Goal: Task Accomplishment & Management: Use online tool/utility

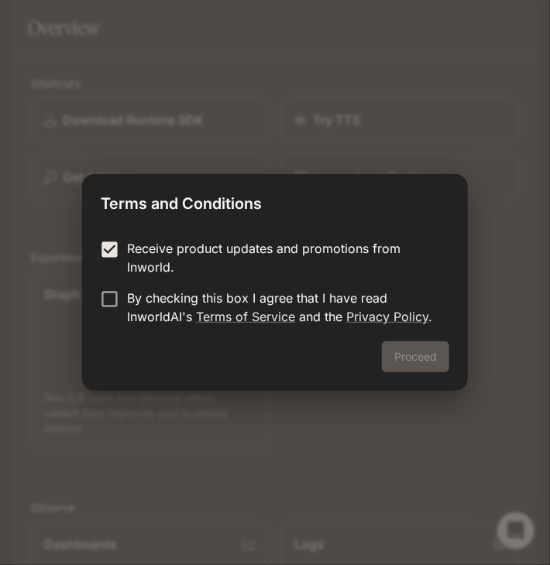
click at [111, 274] on label "Receive product updates and promotions from Inworld." at bounding box center [264, 257] width 345 height 37
click at [115, 264] on label "Receive product updates and promotions from Inworld." at bounding box center [264, 257] width 345 height 37
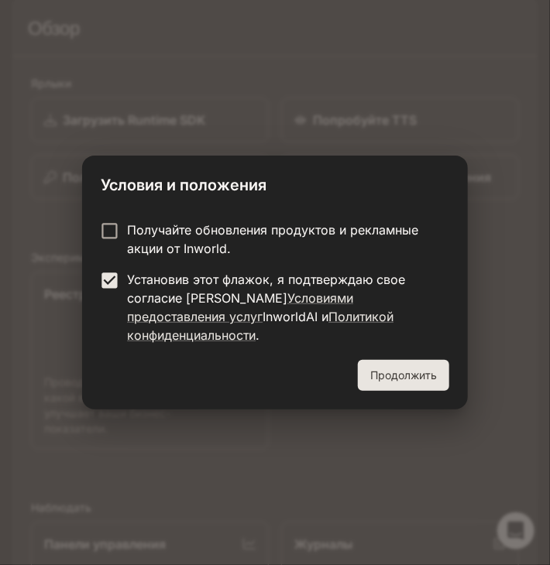
click at [395, 369] on font "Продолжить" at bounding box center [403, 375] width 67 height 13
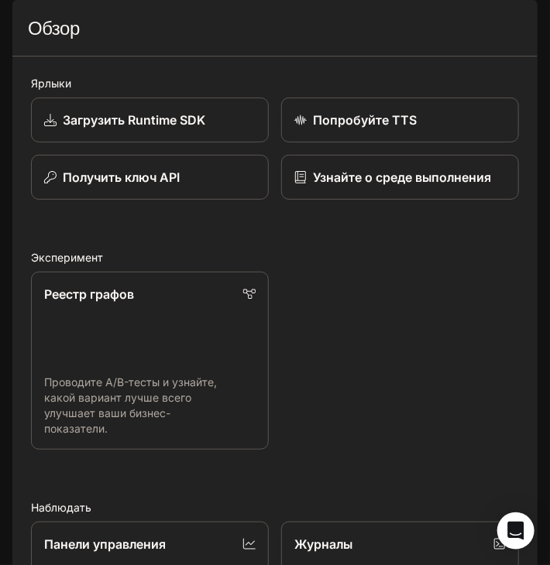
click at [33, 34] on button "открытый ящик" at bounding box center [26, 22] width 28 height 28
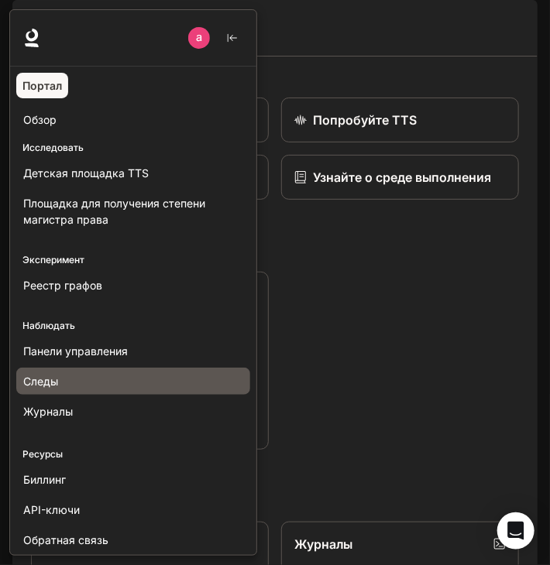
scroll to position [35, 0]
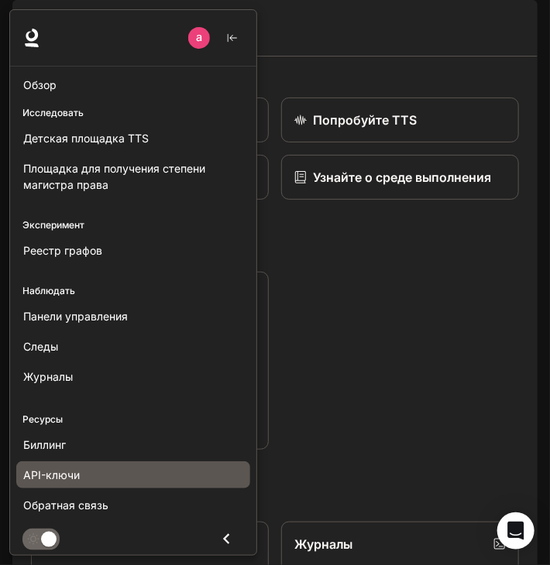
click at [107, 468] on div "API-ключи" at bounding box center [133, 475] width 220 height 16
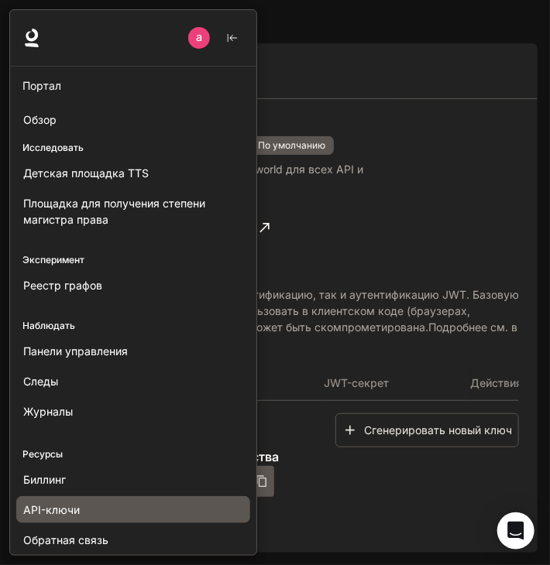
click at [384, 261] on div at bounding box center [284, 282] width 550 height 547
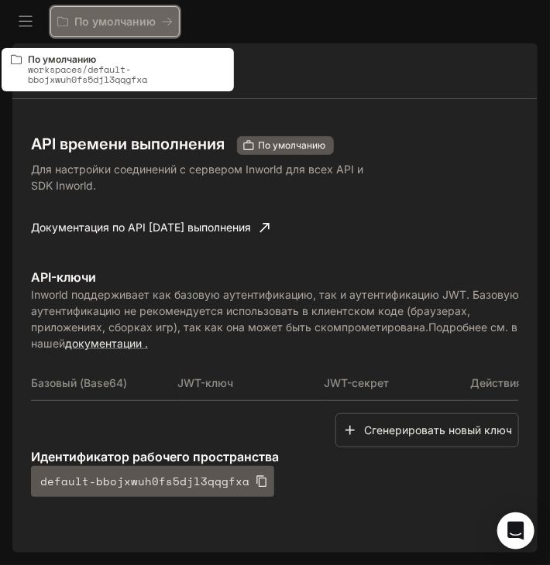
click at [163, 22] on icon "Все рабочие пространства" at bounding box center [167, 22] width 9 height 8
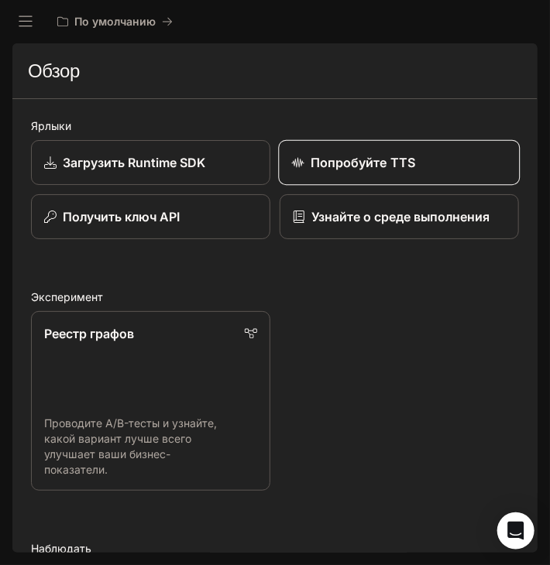
click at [318, 158] on font "Попробуйте TTS" at bounding box center [362, 162] width 105 height 15
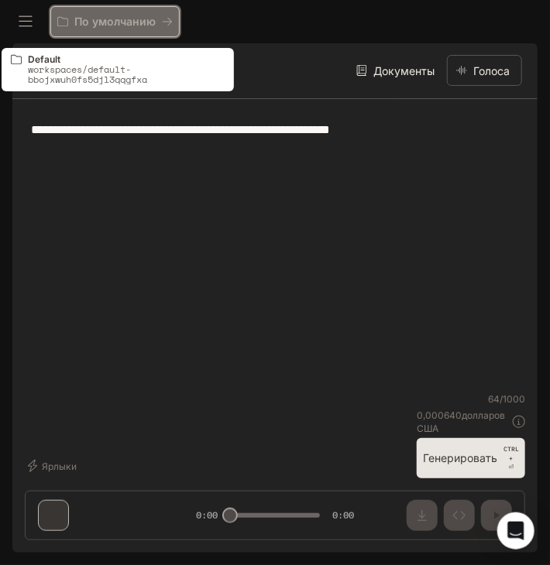
click at [97, 28] on font "По умолчанию" at bounding box center [114, 21] width 81 height 13
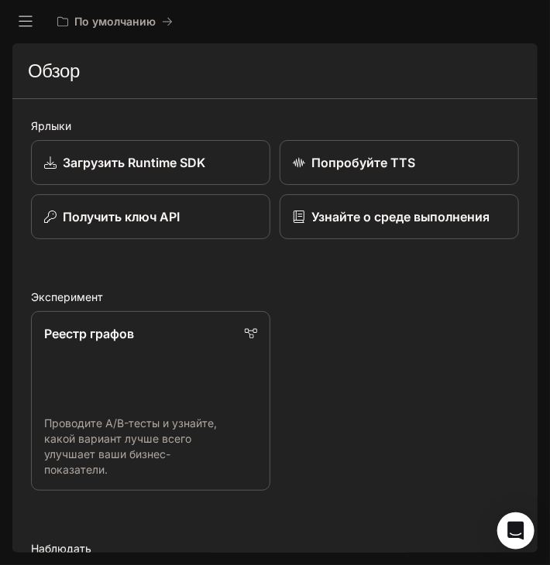
click at [25, 33] on button "открытый ящик" at bounding box center [26, 22] width 28 height 28
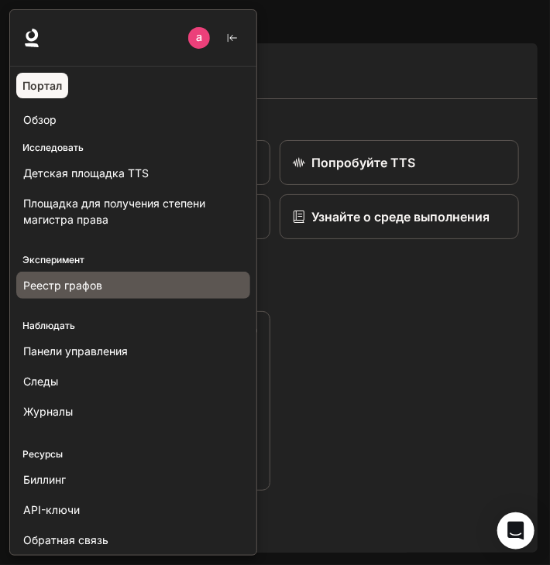
click at [94, 280] on font "Реестр графов" at bounding box center [62, 285] width 79 height 13
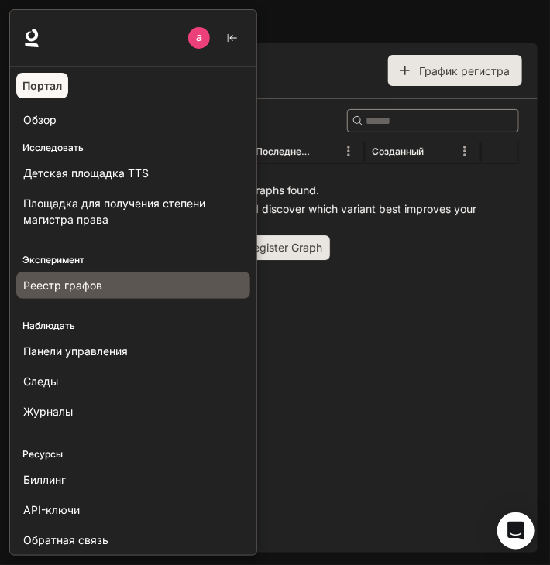
click at [350, 292] on div at bounding box center [284, 282] width 550 height 547
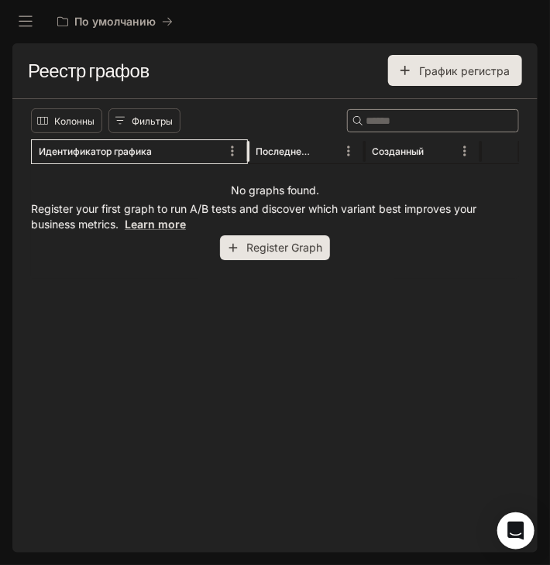
click at [96, 157] on div "Идентификатор графика" at bounding box center [130, 151] width 182 height 24
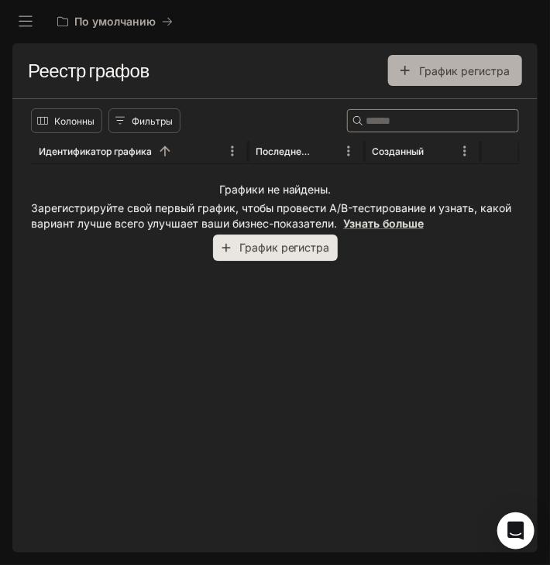
click at [425, 77] on font "График регистра" at bounding box center [464, 70] width 91 height 13
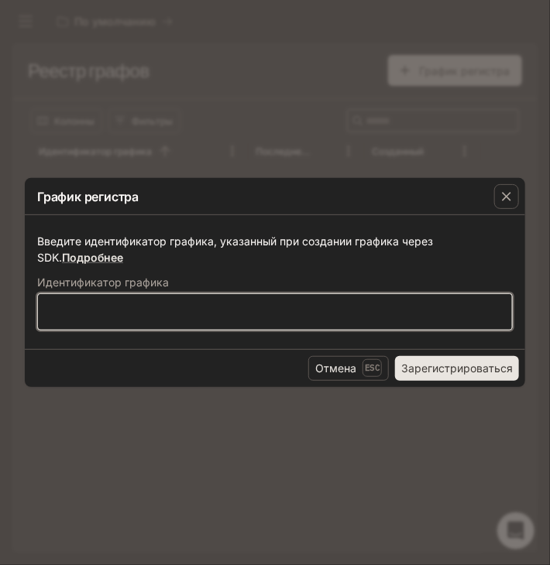
click at [304, 315] on input "text" at bounding box center [275, 311] width 474 height 15
type input "*****"
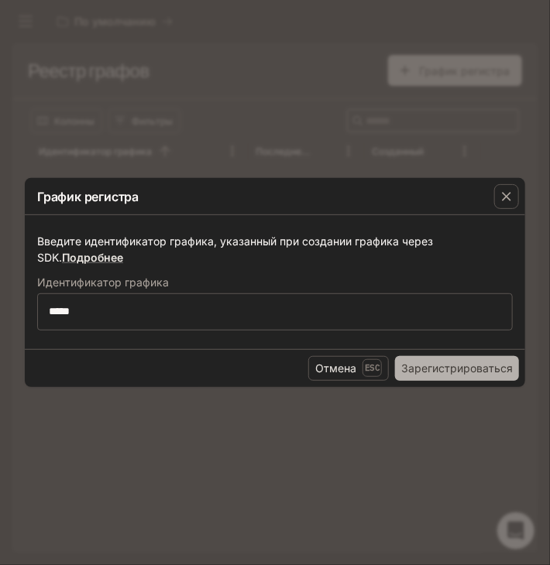
click at [440, 358] on font "Зарегистрироваться" at bounding box center [456, 367] width 111 height 19
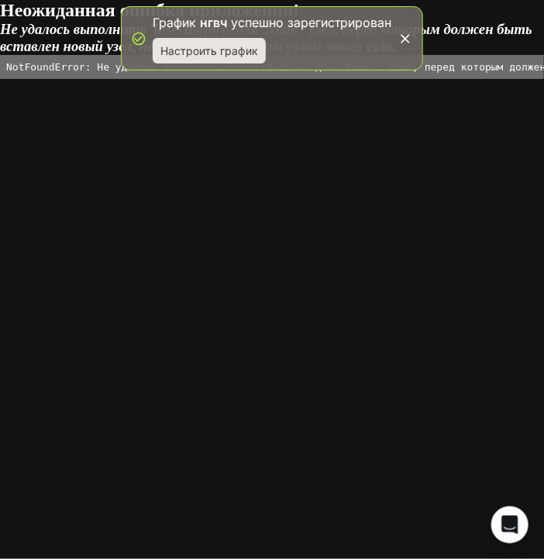
click at [222, 51] on font "Настроить график" at bounding box center [209, 50] width 98 height 13
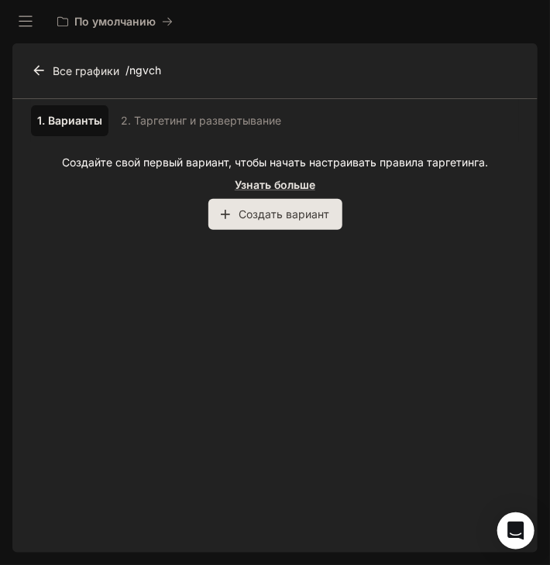
click at [294, 215] on font "Создать вариант" at bounding box center [284, 214] width 91 height 13
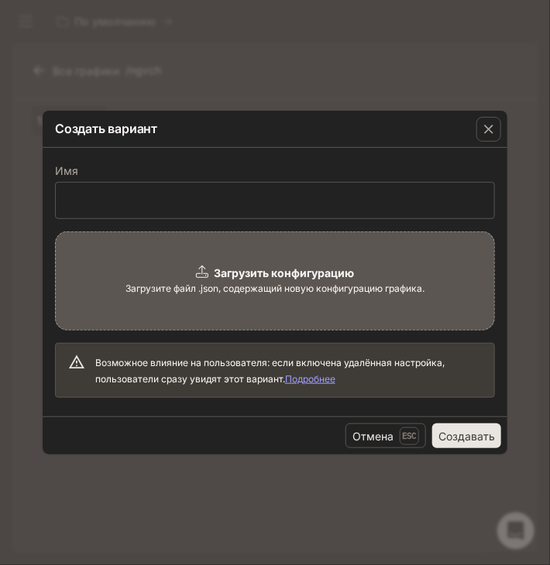
click at [256, 279] on font "Загрузить конфигурацию" at bounding box center [284, 272] width 140 height 13
click at [194, 311] on div "Загрузить конфигурацию Загрузите файл .json, содержащий новую конфигурацию граф…" at bounding box center [275, 281] width 440 height 99
click at [310, 385] on div "Возможное влияние на пользователя: если включена удалённая настройка, пользоват…" at bounding box center [288, 370] width 386 height 45
click at [310, 379] on font "Подробнее" at bounding box center [310, 379] width 50 height 12
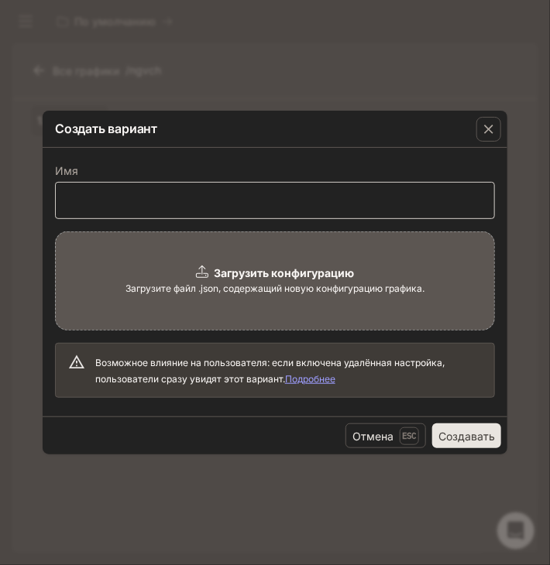
click at [325, 190] on div "​" at bounding box center [275, 200] width 440 height 37
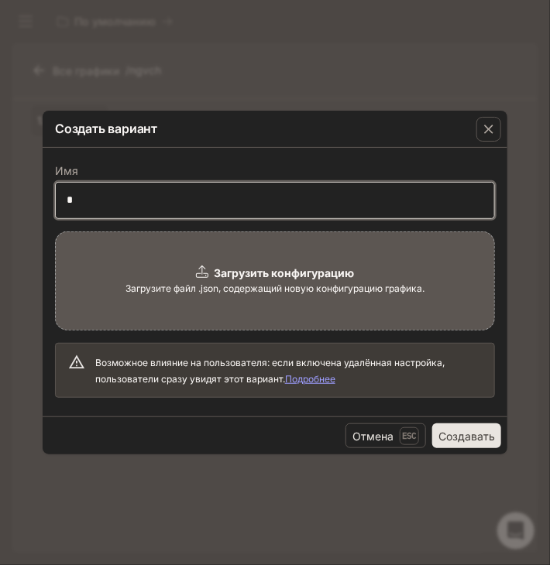
type input "****"
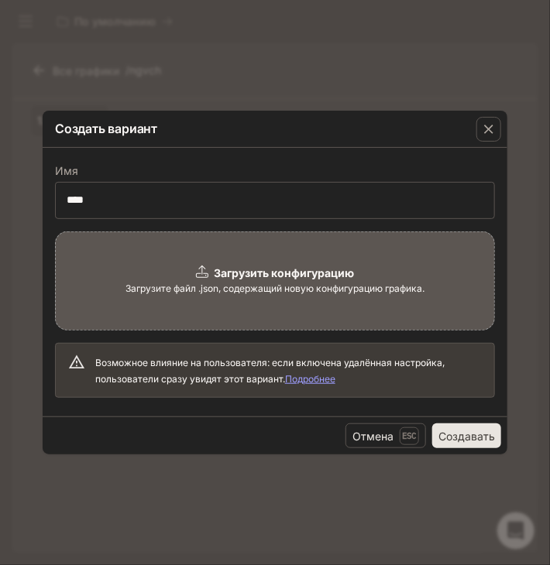
click at [453, 437] on font "Создавать" at bounding box center [466, 436] width 57 height 13
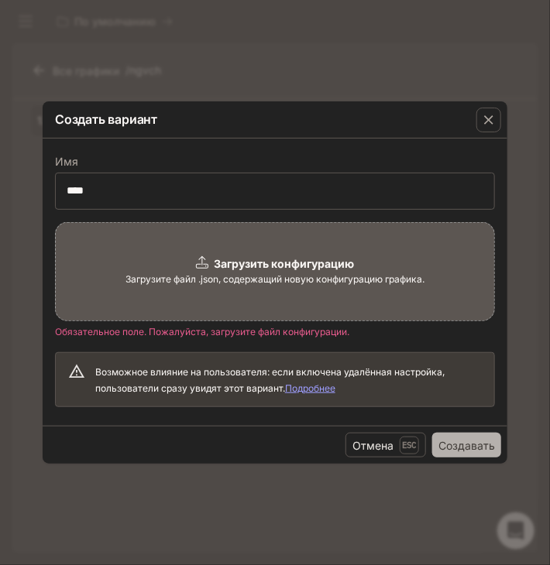
click at [461, 439] on font "Создавать" at bounding box center [466, 445] width 57 height 13
click at [102, 332] on font "Обязательное поле. Пожалуйста, загрузите файл конфигурации." at bounding box center [202, 332] width 294 height 12
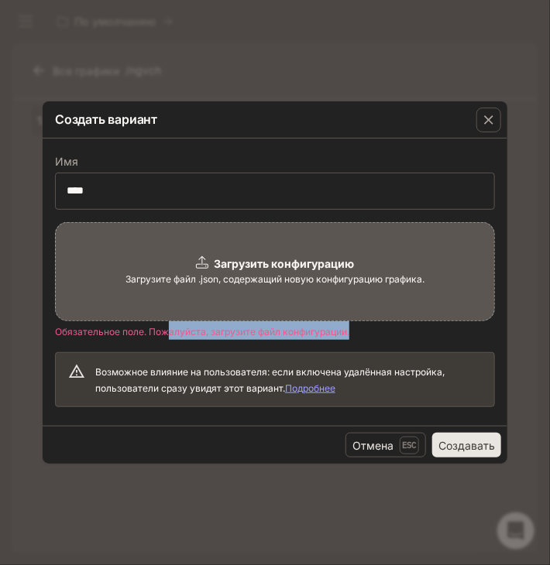
drag, startPoint x: 165, startPoint y: 332, endPoint x: 396, endPoint y: 332, distance: 231.5
click at [396, 332] on div "Загрузить конфигурацию Загрузите файл .json, содержащий новую конфигурацию граф…" at bounding box center [275, 315] width 440 height 186
click at [263, 285] on span "Загрузите файл .json, содержащий новую конфигурацию графика." at bounding box center [274, 279] width 299 height 15
